Goal: Task Accomplishment & Management: Manage account settings

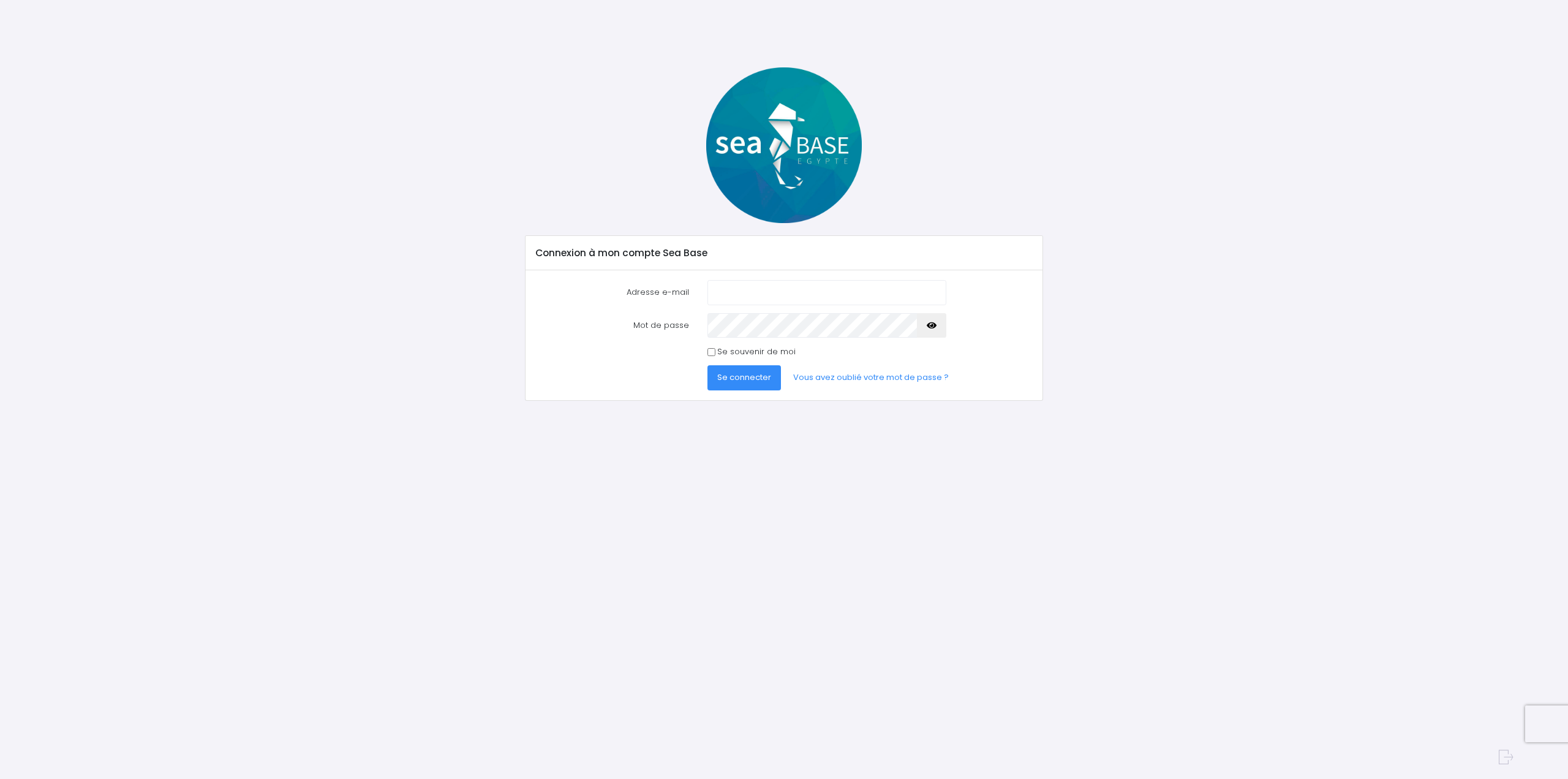
click at [801, 300] on input "Adresse e-mail" at bounding box center [827, 292] width 239 height 24
type input "[EMAIL_ADDRESS][PERSON_NAME][DOMAIN_NAME]"
click at [926, 317] on button "button" at bounding box center [931, 326] width 29 height 24
click at [745, 375] on span "Se connecter" at bounding box center [744, 377] width 54 height 12
click at [937, 330] on button "button" at bounding box center [931, 336] width 29 height 24
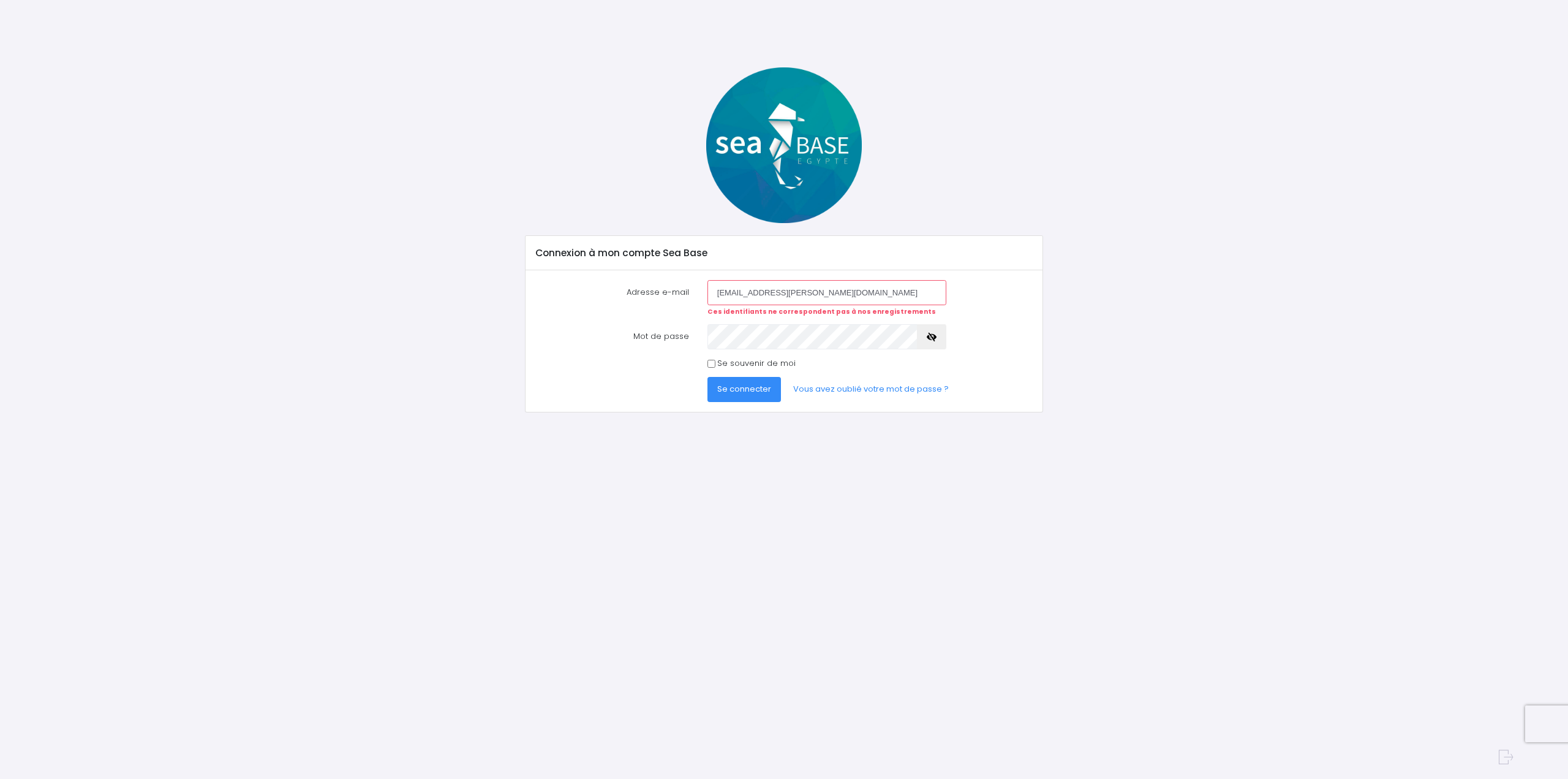
click at [728, 388] on span "Se connecter" at bounding box center [744, 389] width 54 height 12
click at [811, 383] on link "Vous avez oublié votre mot de passe ?" at bounding box center [871, 389] width 175 height 24
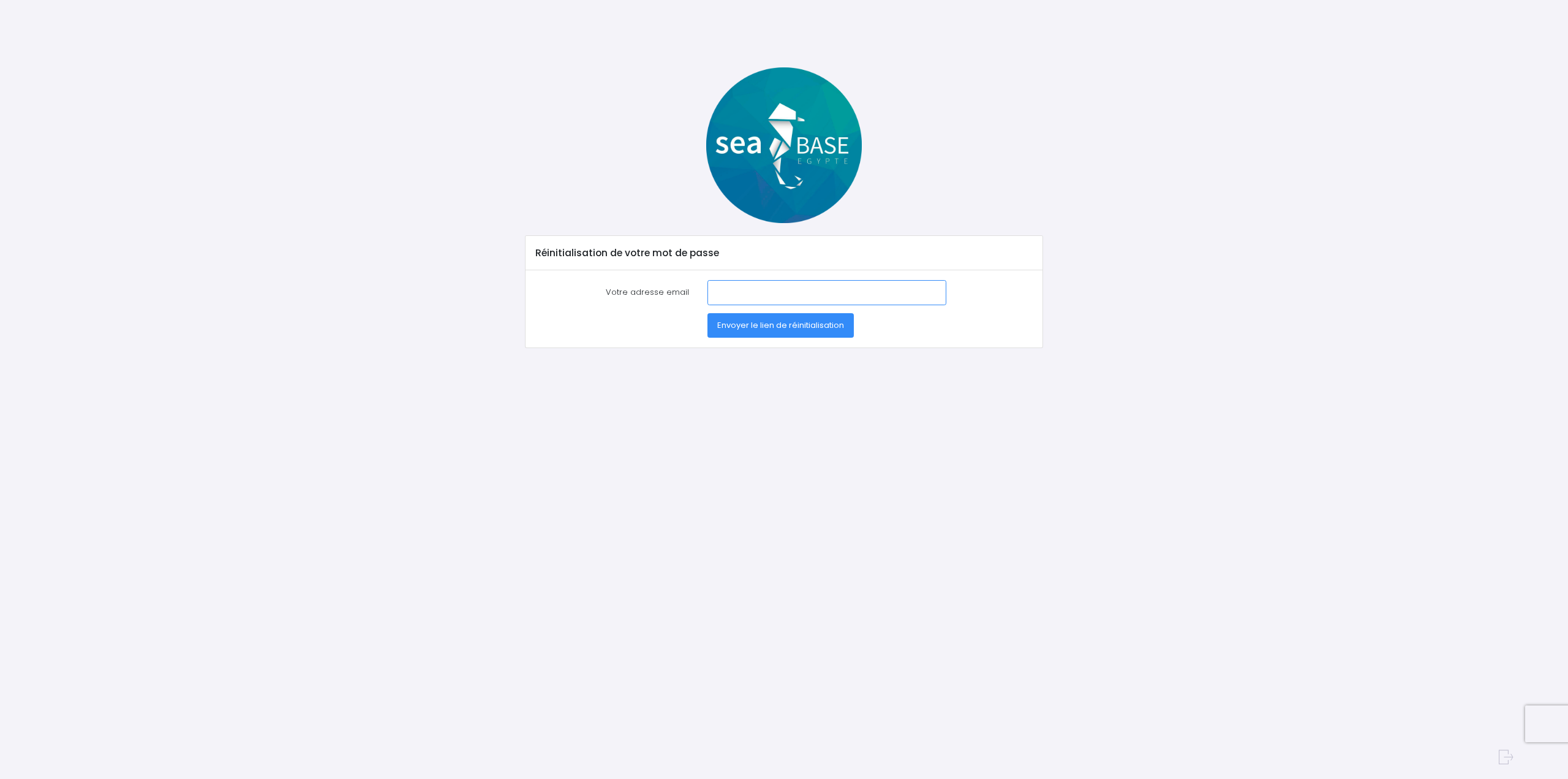
click at [754, 295] on input "Votre adresse email" at bounding box center [827, 292] width 239 height 24
type input "[EMAIL_ADDRESS][PERSON_NAME][DOMAIN_NAME]"
click at [772, 324] on span "Envoyer le lien de réinitialisation" at bounding box center [780, 325] width 127 height 12
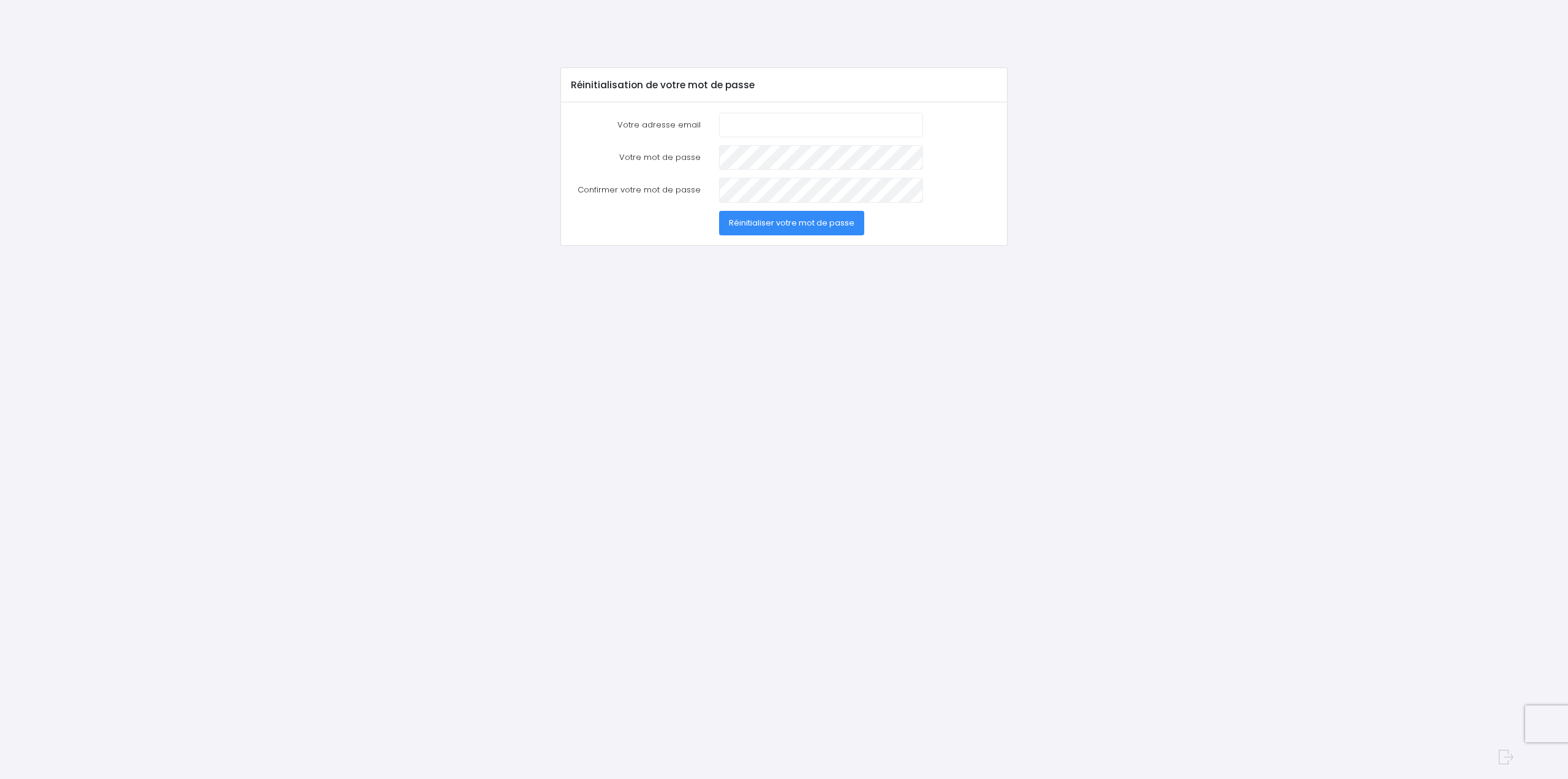
click at [768, 124] on input "Votre adresse email" at bounding box center [821, 125] width 204 height 24
type input "[EMAIL_ADDRESS][PERSON_NAME][DOMAIN_NAME]"
click at [784, 231] on button "Réinitialiser votre mot de passe" at bounding box center [791, 223] width 145 height 24
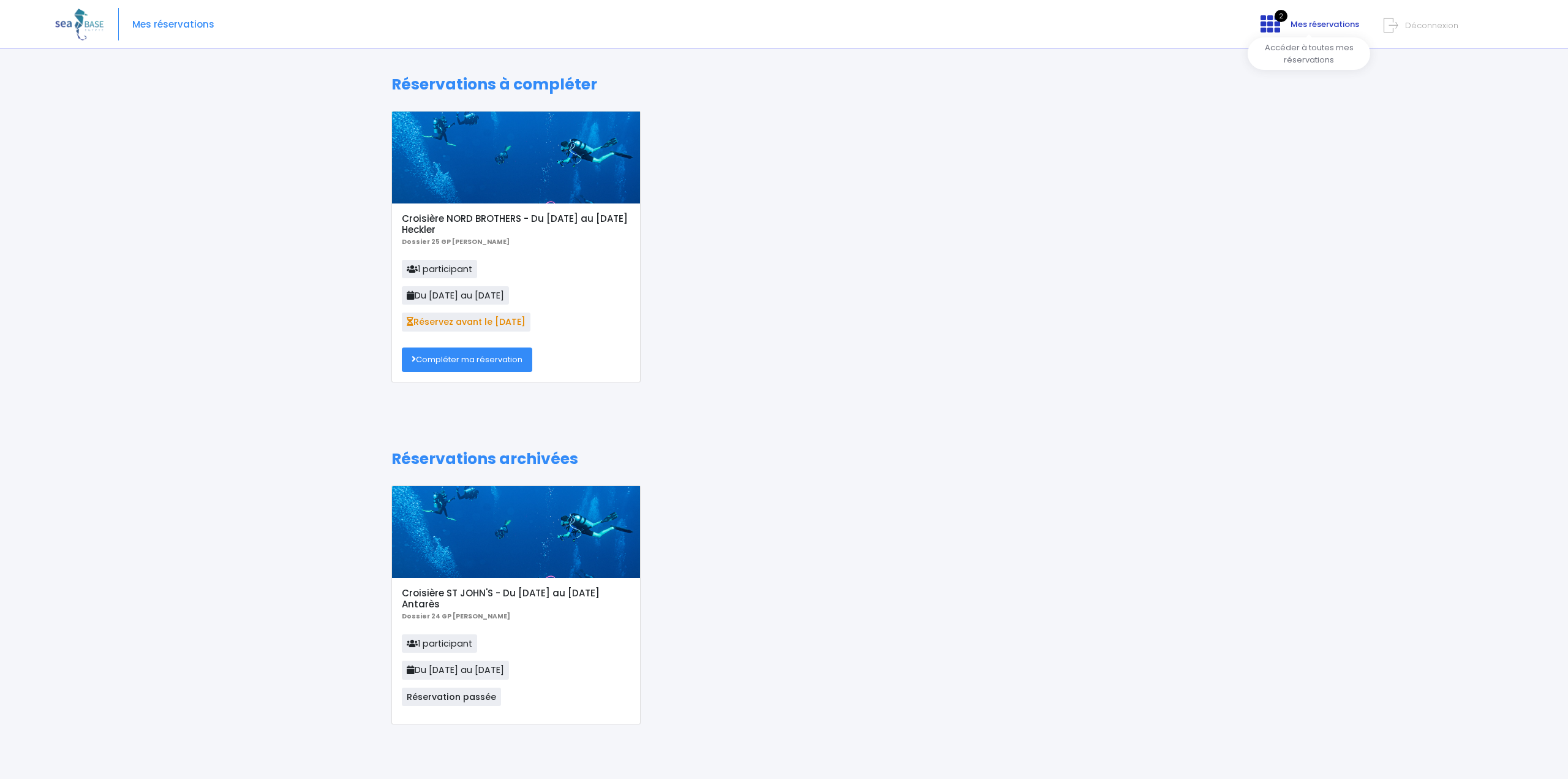
click at [1301, 20] on span "Mes réservations" at bounding box center [1324, 24] width 68 height 12
click at [467, 233] on h5 "Croisière NORD BROTHERS - Du [DATE] au [DATE] Heckler" at bounding box center [516, 224] width 228 height 22
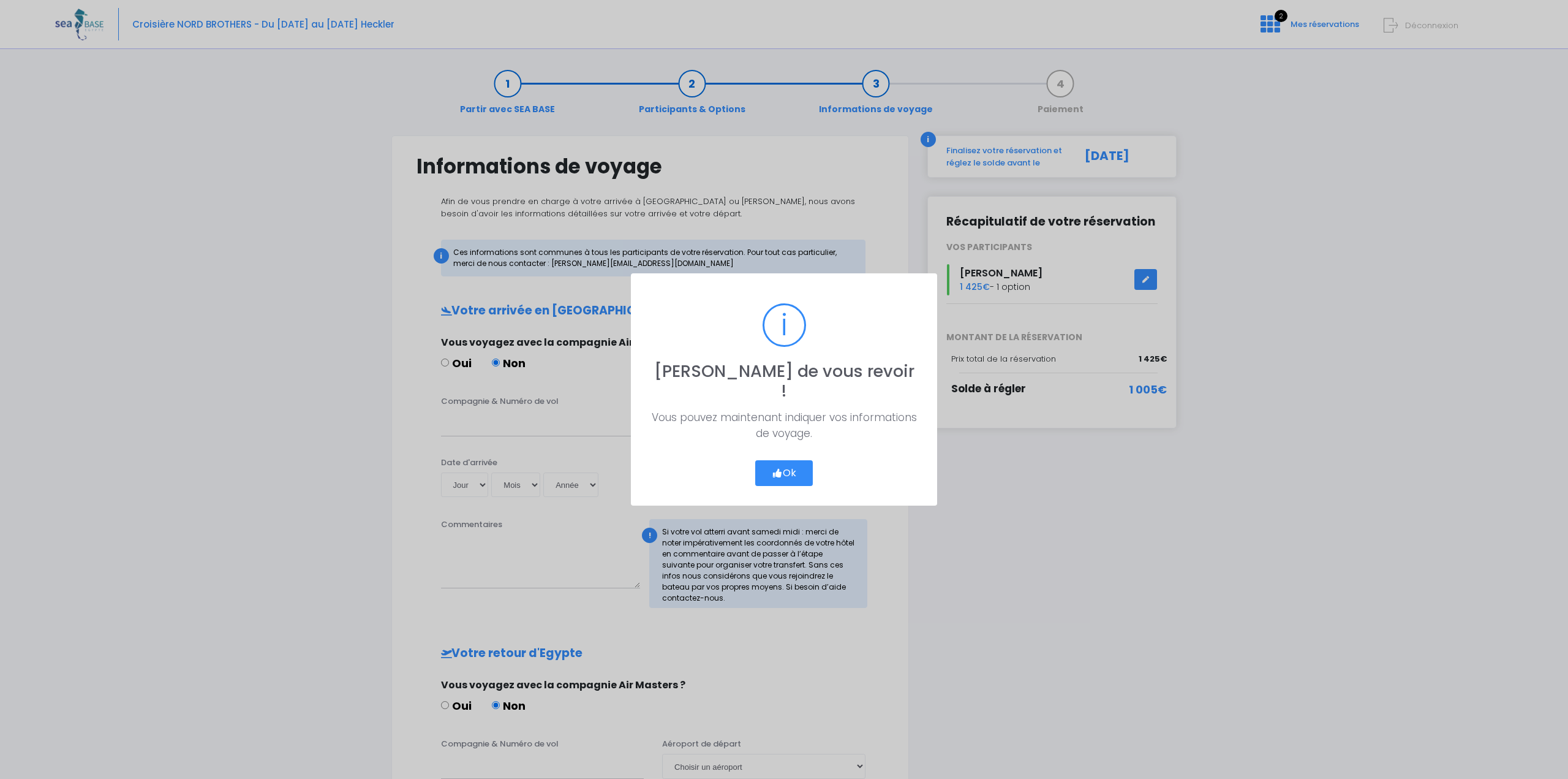
click at [786, 460] on button "Ok" at bounding box center [784, 473] width 58 height 26
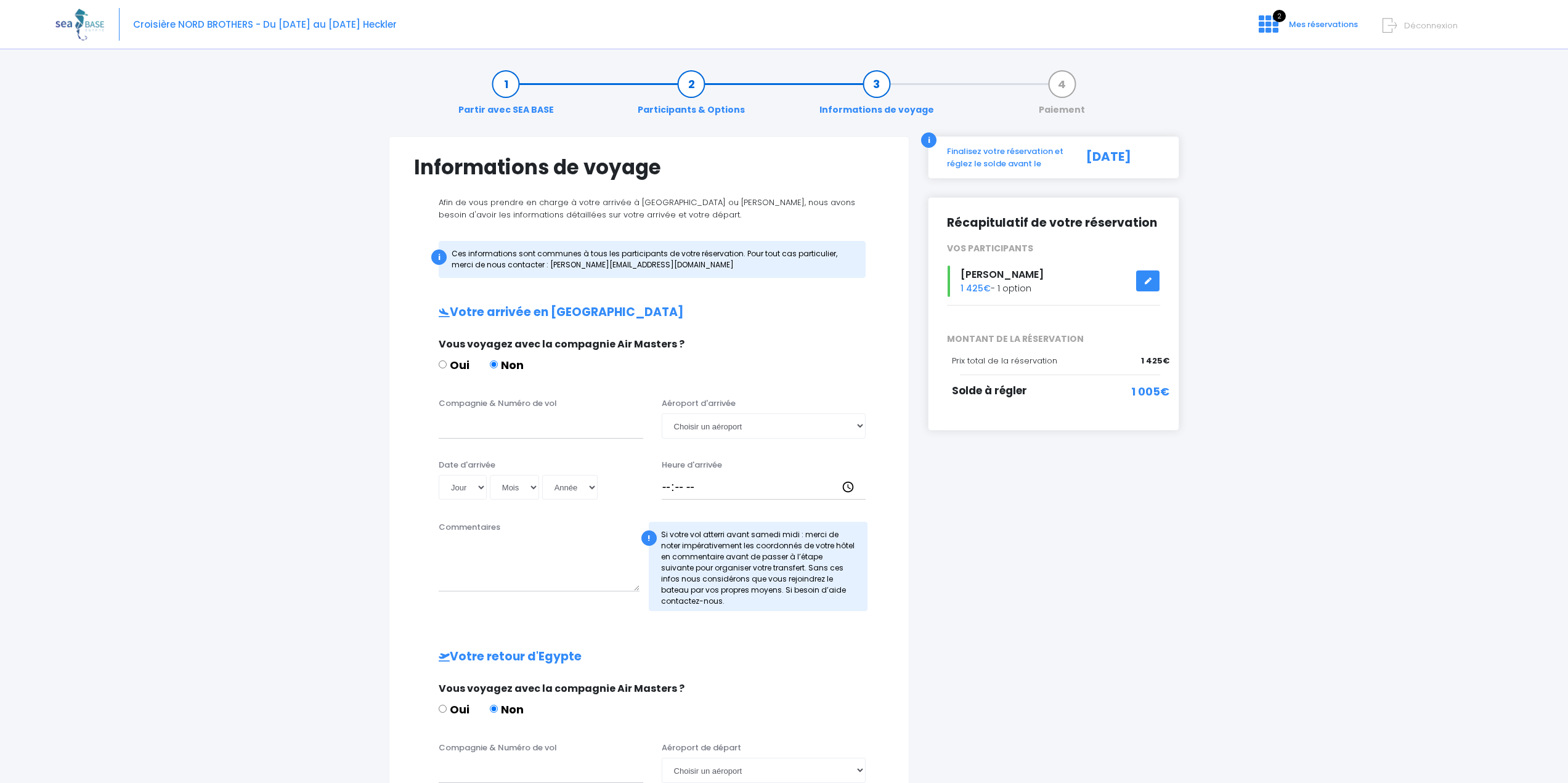
drag, startPoint x: 1128, startPoint y: 392, endPoint x: 1186, endPoint y: 397, distance: 58.2
click at [1186, 397] on div "i Finalisez votre réservation et réglez le solde avant le [DATE] Récapitulatif …" at bounding box center [1054, 555] width 270 height 839
click at [1115, 402] on div "1 005€" at bounding box center [1133, 397] width 73 height 28
drag, startPoint x: 952, startPoint y: 390, endPoint x: 1180, endPoint y: 402, distance: 228.3
click at [1178, 401] on div "Récapitulatif de votre réservation VOS PARTICIPANTS [PERSON_NAME] 1 425€ - 1 op…" at bounding box center [1053, 314] width 251 height 233
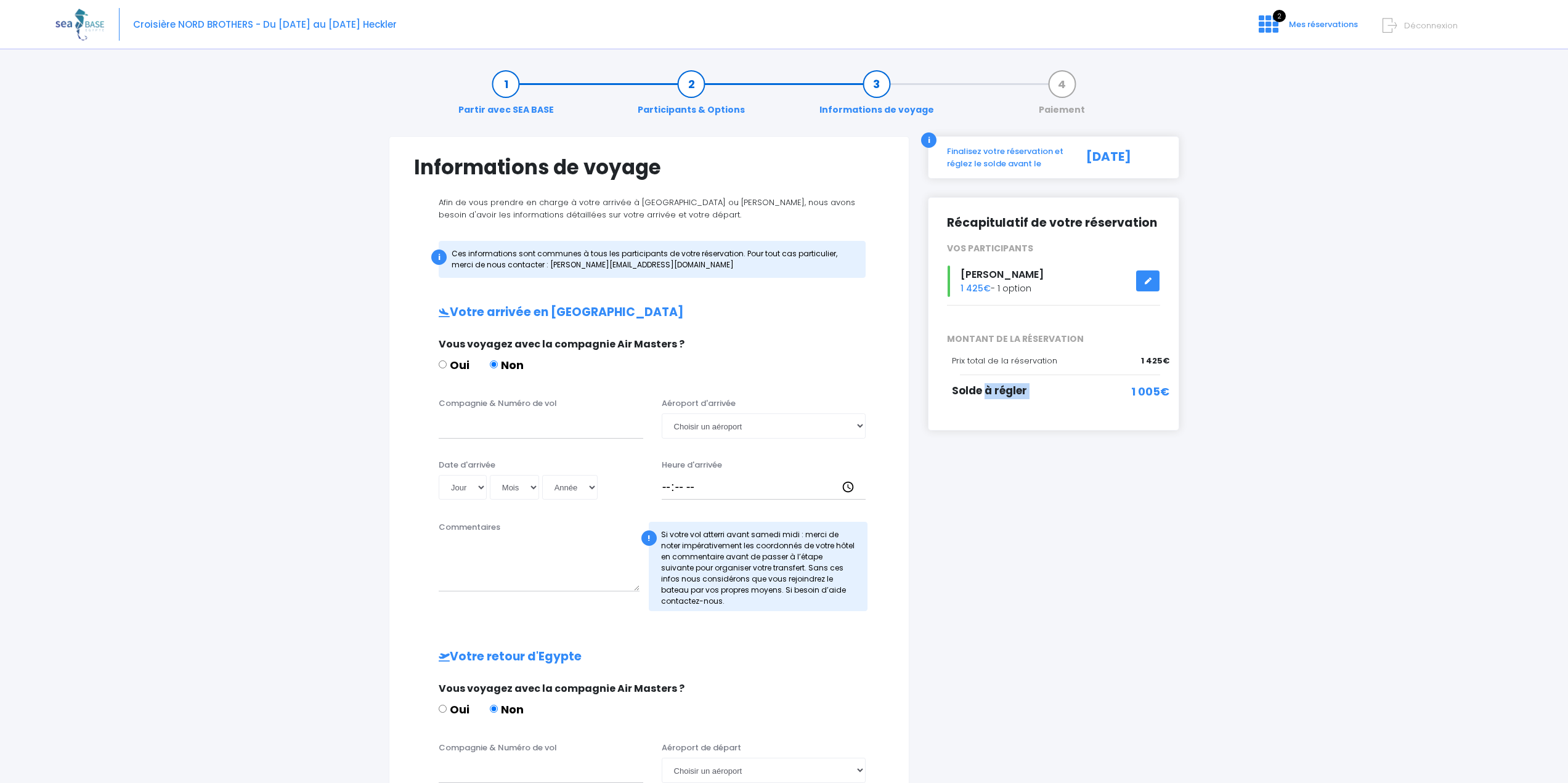
click at [1182, 470] on div "i Finalisez votre réservation et réglez le solde avant le [DATE] Récapitulatif …" at bounding box center [1054, 555] width 270 height 839
click at [579, 427] on input "Compagnie & Numéro de vol" at bounding box center [541, 426] width 204 height 24
drag, startPoint x: 475, startPoint y: 204, endPoint x: 838, endPoint y: 209, distance: 363.0
click at [838, 209] on p "Afin de vous prendre en charge à votre arrivée à [GEOGRAPHIC_DATA] ou [PERSON_N…" at bounding box center [649, 208] width 470 height 24
click at [702, 210] on p "Afin de vous prendre en charge à votre arrivée à [GEOGRAPHIC_DATA] ou [PERSON_N…" at bounding box center [649, 208] width 470 height 24
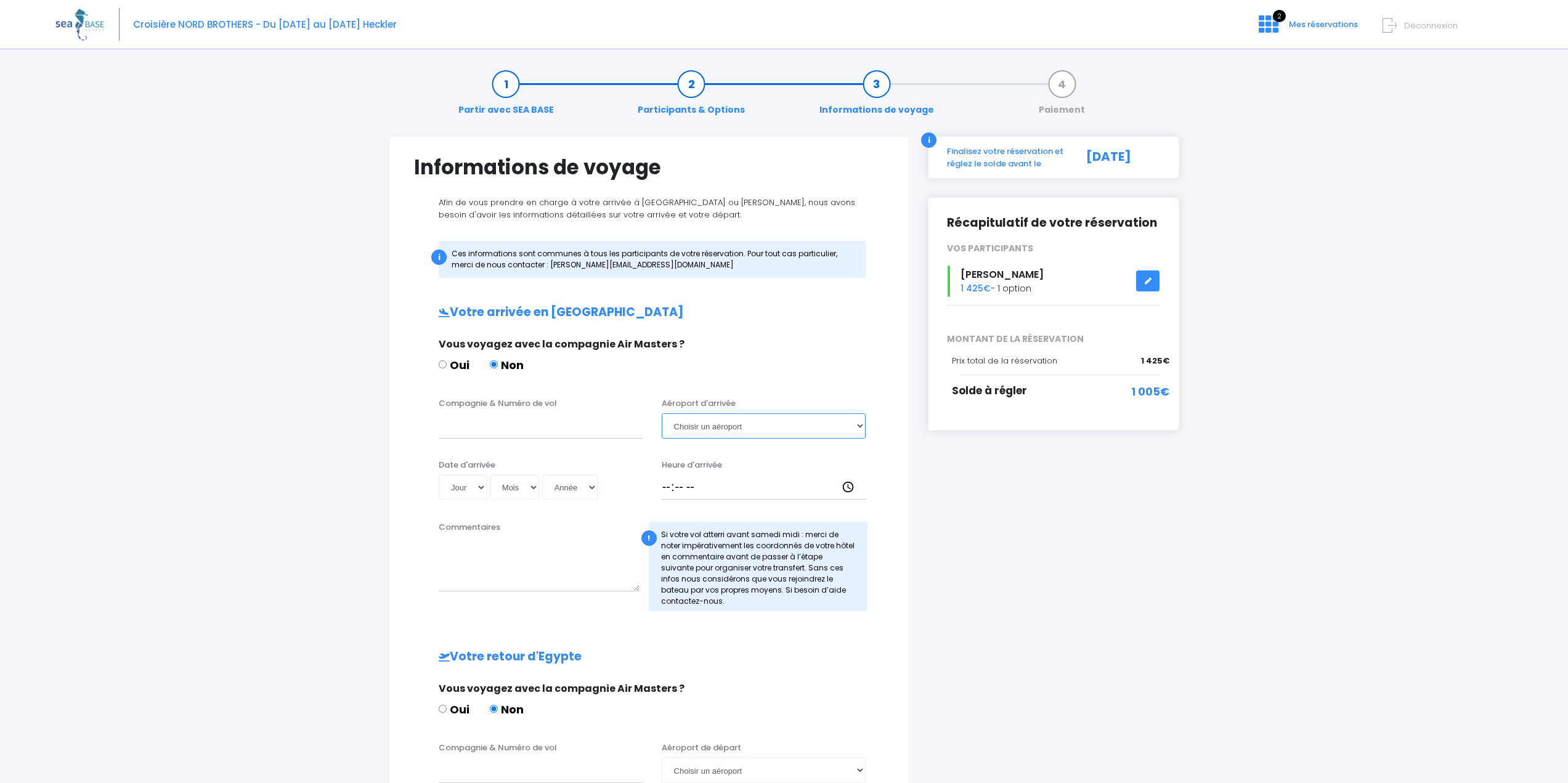
click at [743, 433] on select "Choisir un aéroport [GEOGRAPHIC_DATA][PERSON_NAME]" at bounding box center [764, 426] width 204 height 24
click at [746, 429] on select "Choisir un aéroport [GEOGRAPHIC_DATA][PERSON_NAME]" at bounding box center [764, 426] width 204 height 24
drag, startPoint x: 959, startPoint y: 361, endPoint x: 1180, endPoint y: 361, distance: 221.0
click at [1180, 361] on div "i Finalisez votre réservation et réglez le solde avant le [DATE] Récapitulatif …" at bounding box center [1054, 555] width 270 height 839
click at [1059, 394] on div "Solde à régler" at bounding box center [1023, 397] width 145 height 28
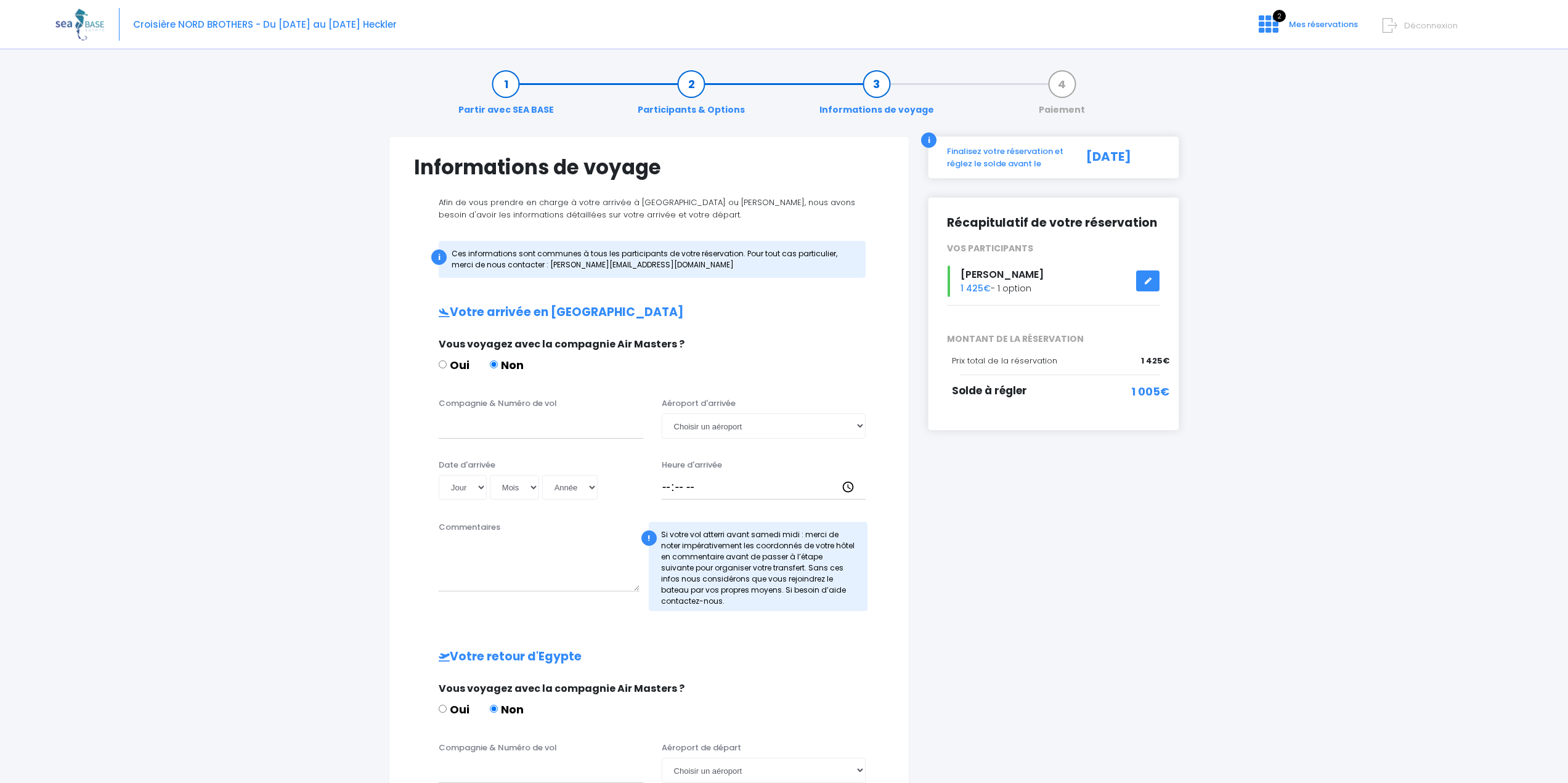
drag, startPoint x: 1131, startPoint y: 394, endPoint x: 1191, endPoint y: 394, distance: 60.0
click at [1191, 394] on div "Partir avec SEA BASE Participants & Options Informations de voyage Paiement Inf…" at bounding box center [784, 570] width 1457 height 1025
click at [1013, 399] on div "Solde à régler" at bounding box center [1023, 397] width 145 height 28
drag, startPoint x: 948, startPoint y: 161, endPoint x: 1258, endPoint y: 168, distance: 310.1
click at [1258, 168] on div "Partir avec SEA BASE Participants & Options Informations de voyage Paiement Inf…" at bounding box center [784, 570] width 1457 height 1025
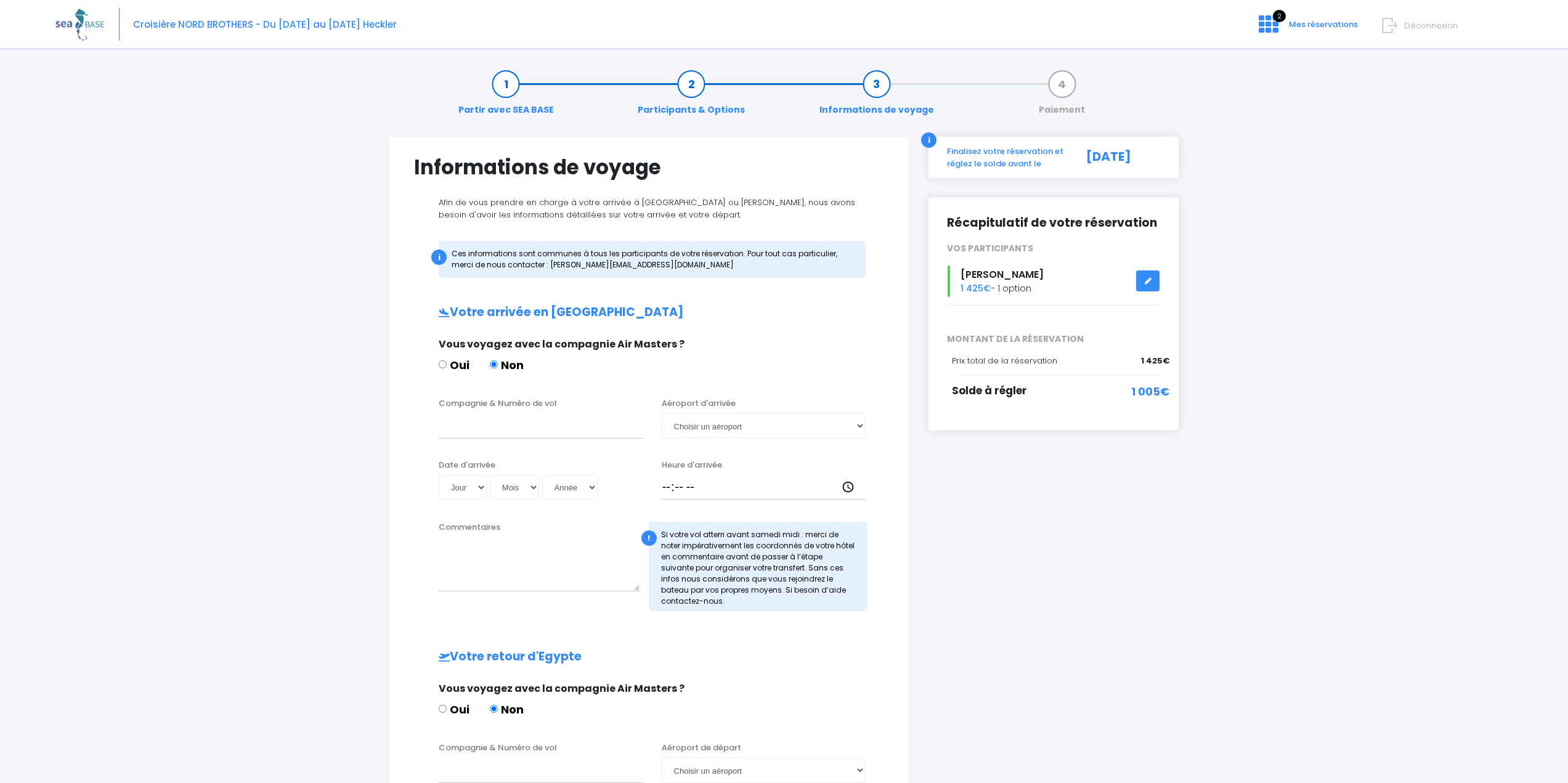
click at [1464, 270] on div "Partir avec SEA BASE Participants & Options Informations de voyage Paiement Inf…" at bounding box center [784, 570] width 1457 height 1025
